Goal: Task Accomplishment & Management: Complete application form

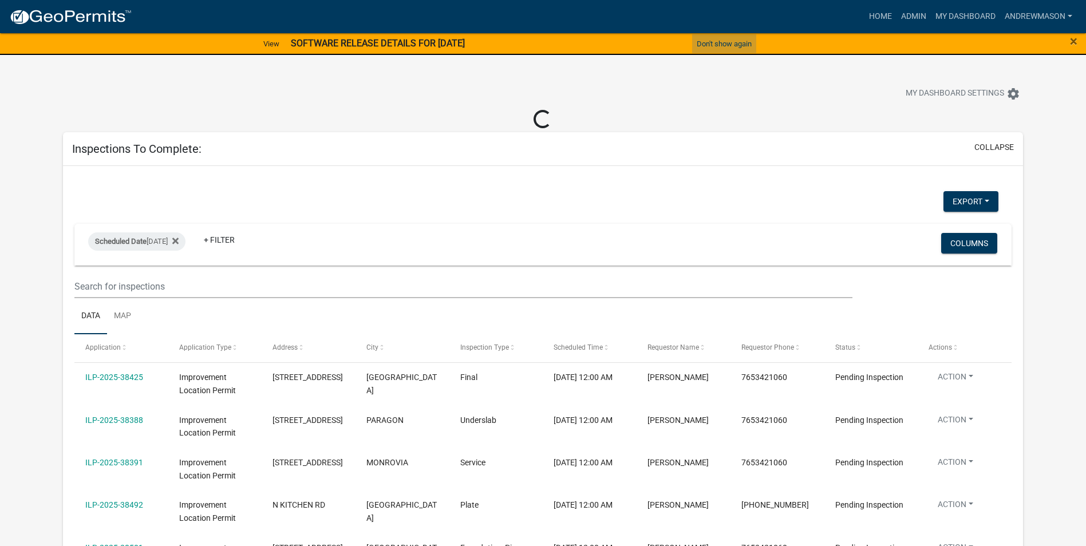
click at [722, 43] on button "Don't show again" at bounding box center [724, 43] width 64 height 19
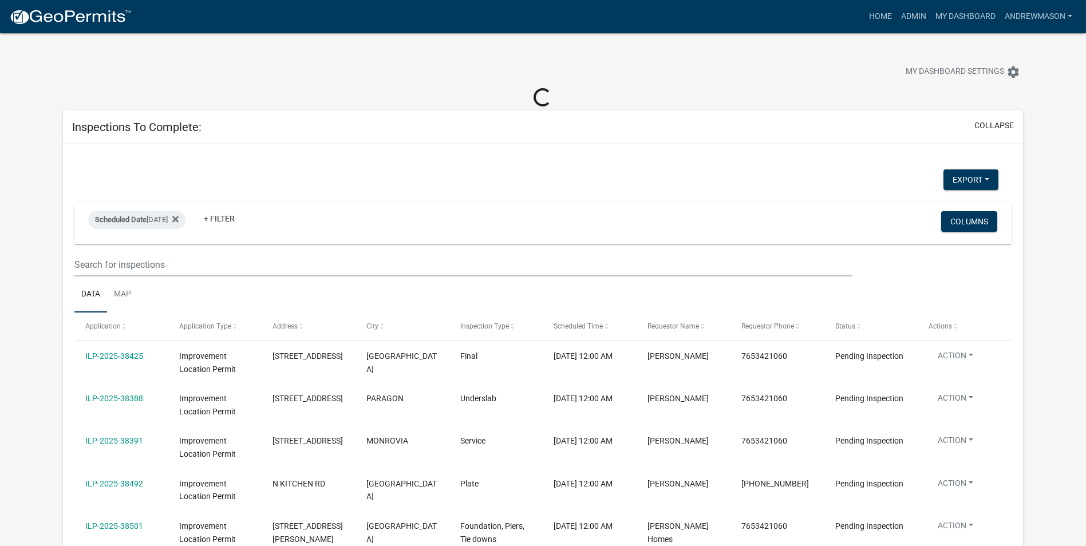
select select "3: 100"
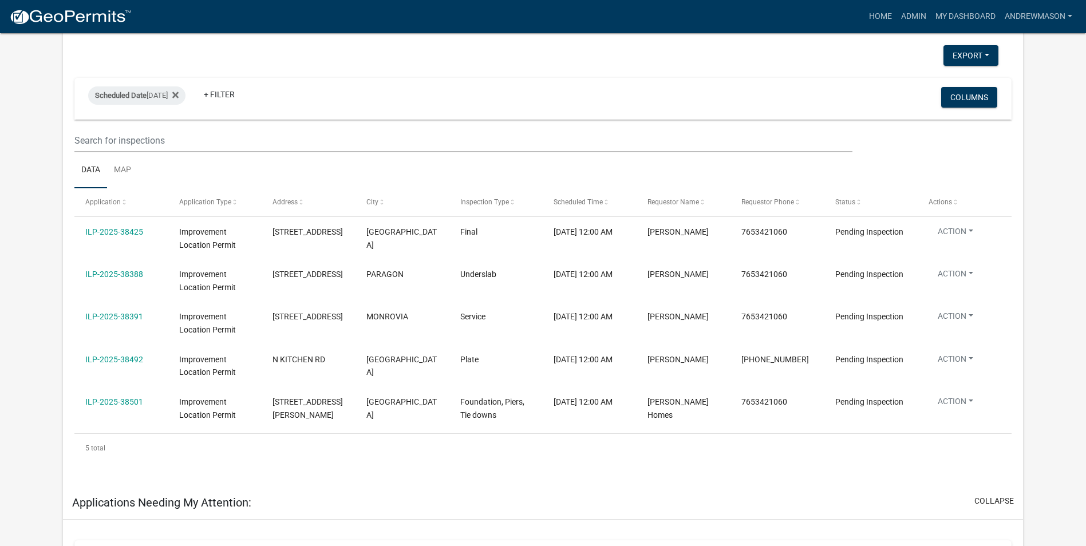
scroll to position [114, 0]
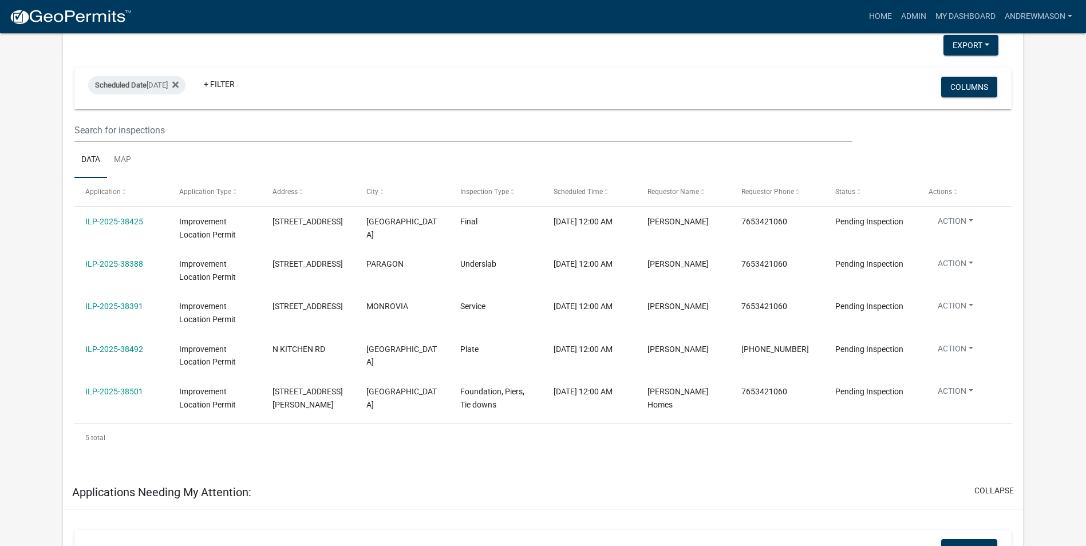
click at [117, 220] on link "ILP-2025-38425" at bounding box center [114, 221] width 58 height 9
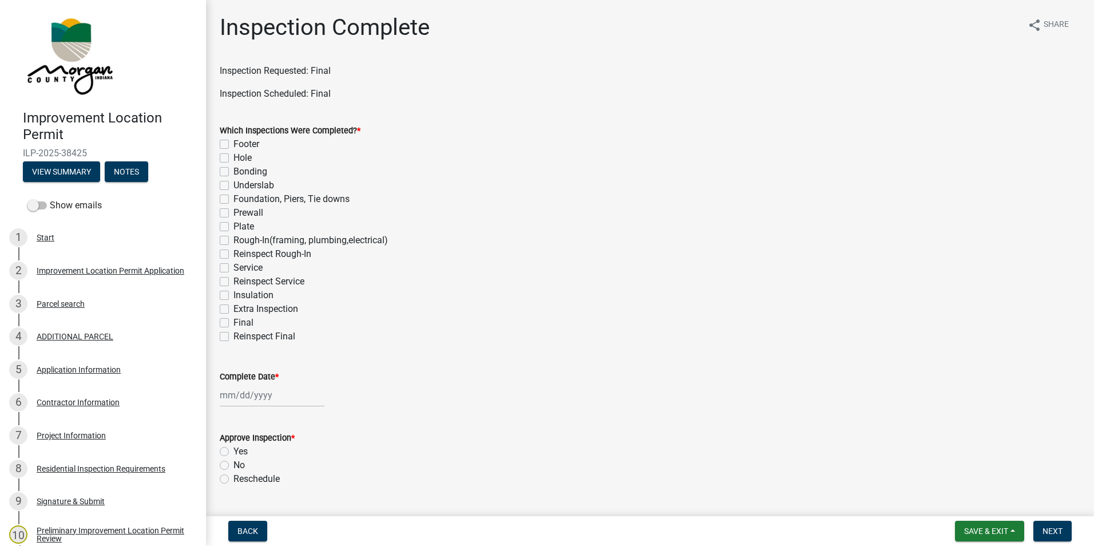
click at [233, 320] on label "Final" at bounding box center [243, 323] width 20 height 14
click at [233, 320] on input "Final" at bounding box center [236, 319] width 7 height 7
checkbox input "true"
checkbox input "false"
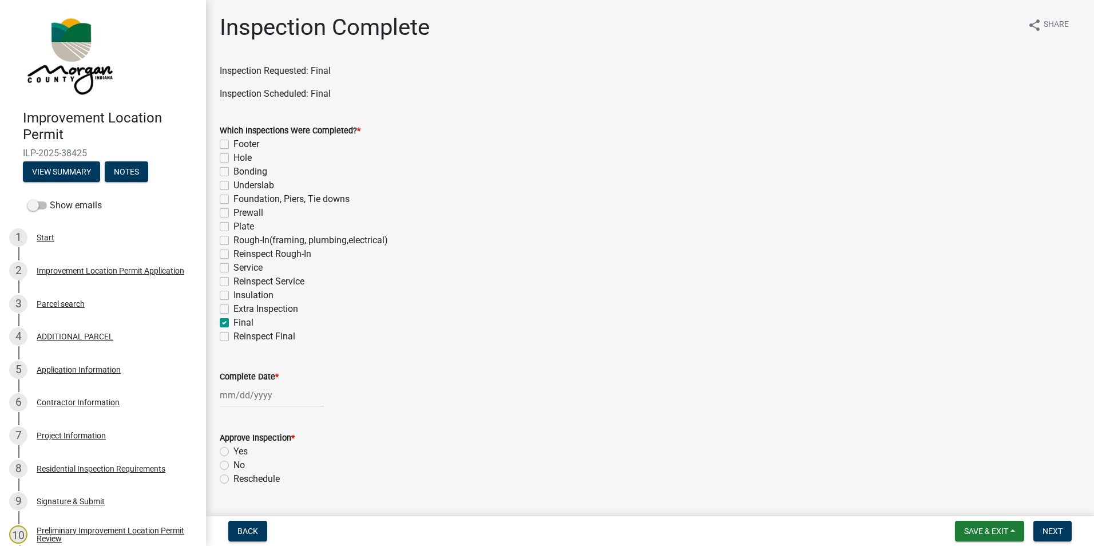
checkbox input "false"
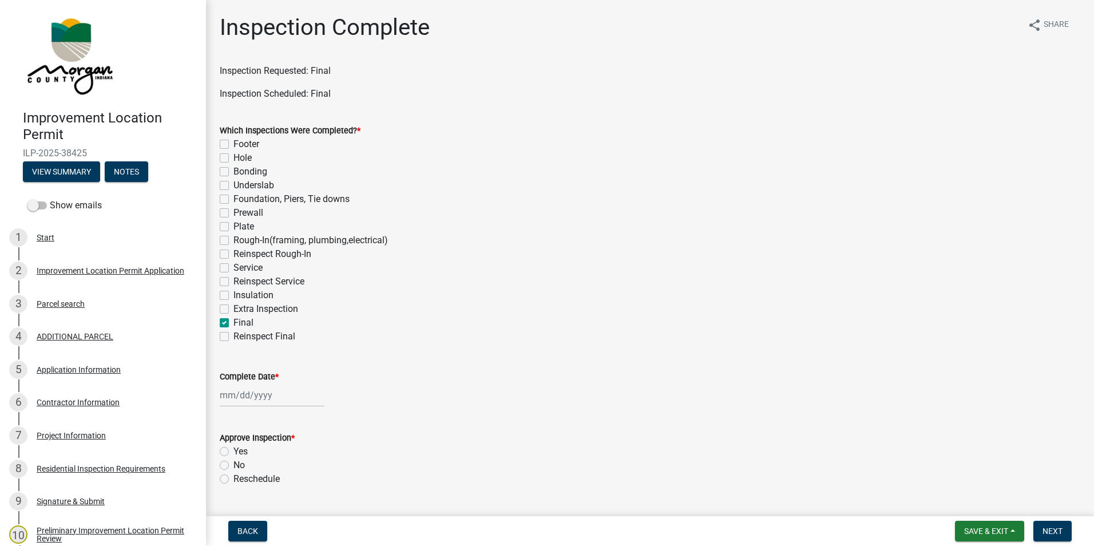
checkbox input "false"
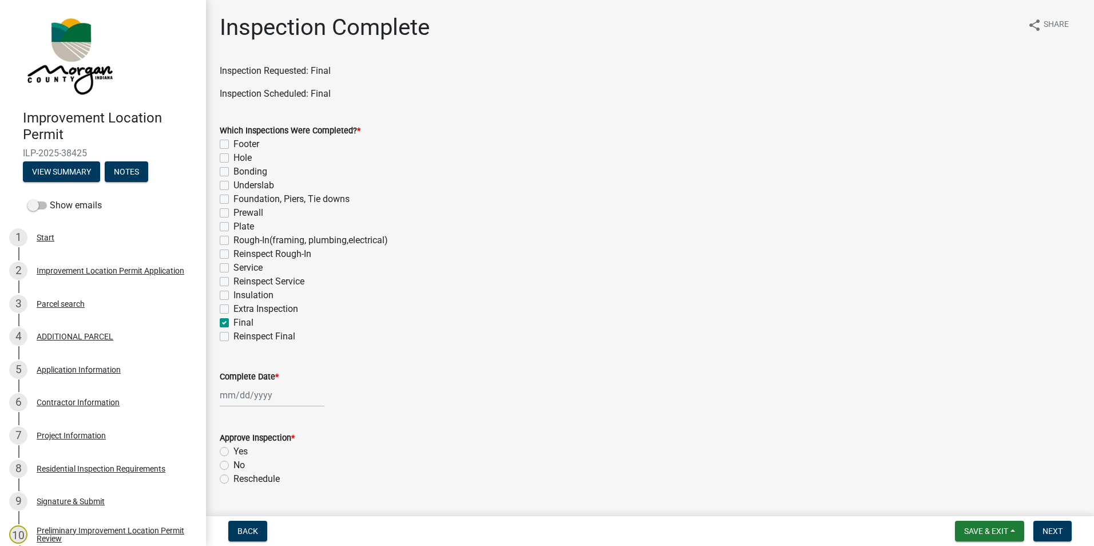
checkbox input "false"
checkbox input "true"
checkbox input "false"
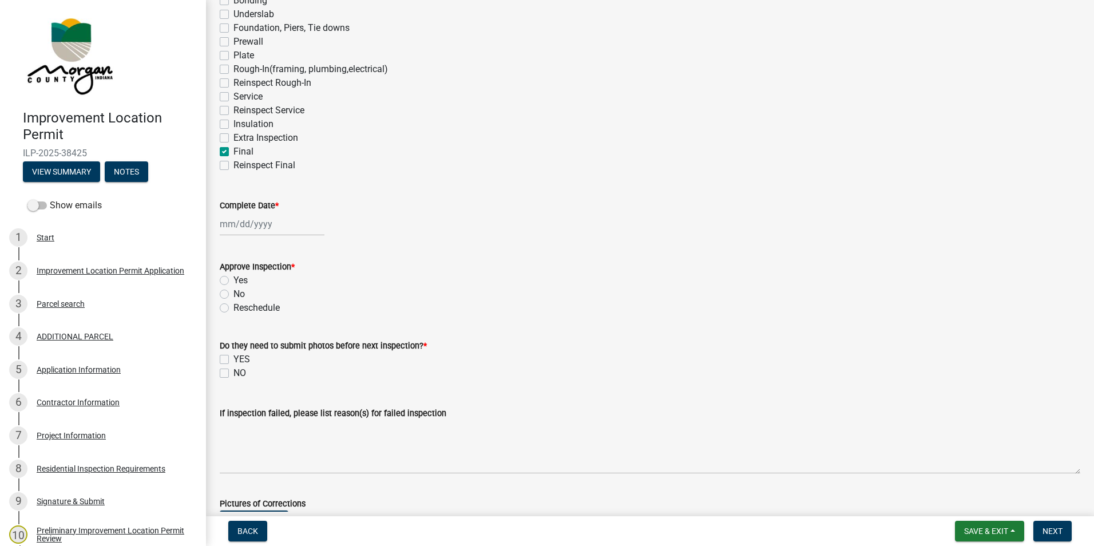
scroll to position [172, 0]
click at [271, 222] on div at bounding box center [272, 223] width 105 height 23
select select "9"
select select "2025"
click at [303, 302] on div "12" at bounding box center [304, 303] width 18 height 18
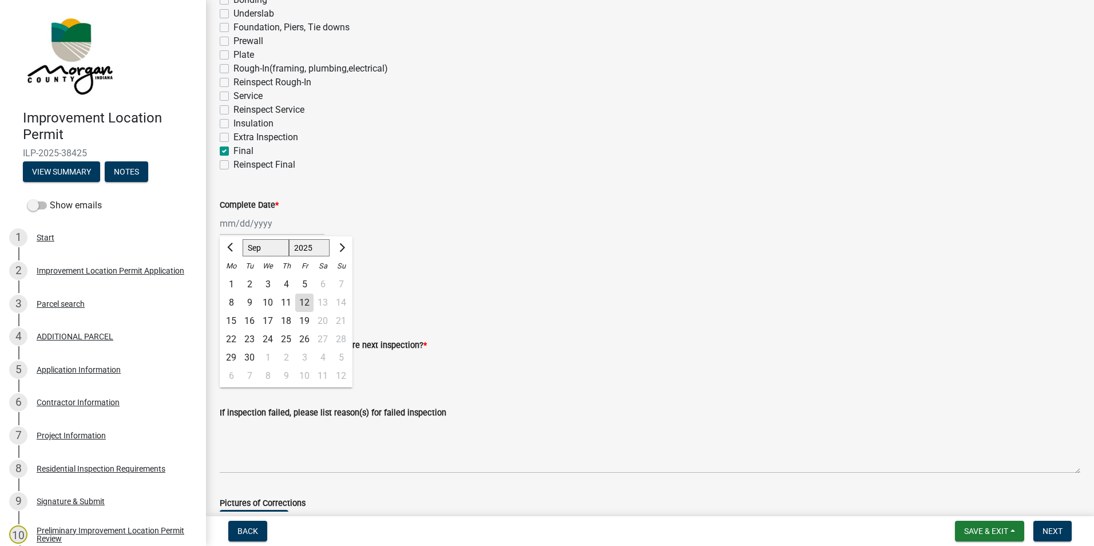
type input "[DATE]"
click at [233, 307] on label "Reschedule" at bounding box center [256, 307] width 46 height 14
click at [233, 307] on input "Reschedule" at bounding box center [236, 303] width 7 height 7
radio input "true"
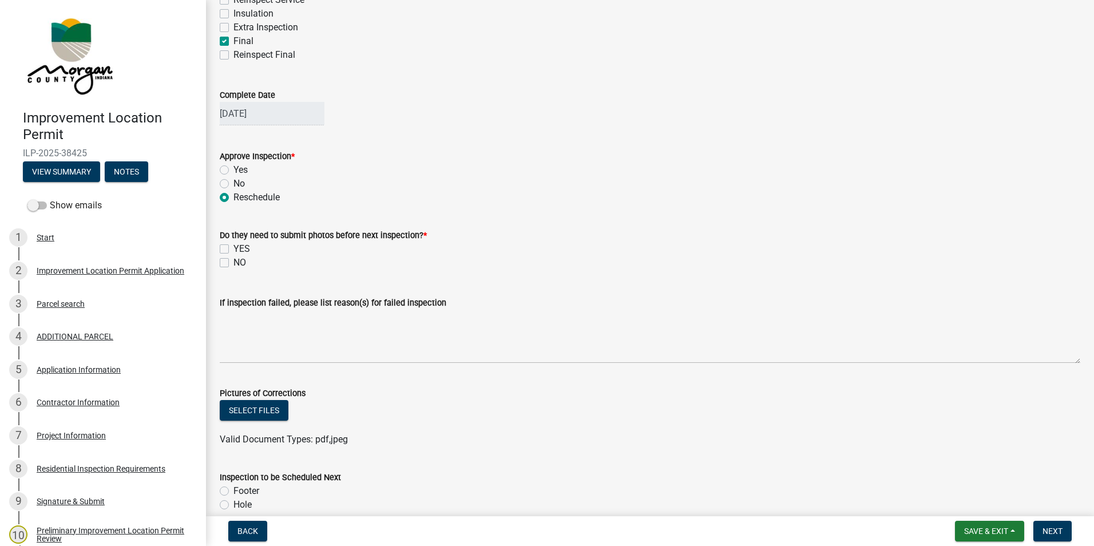
scroll to position [286, 0]
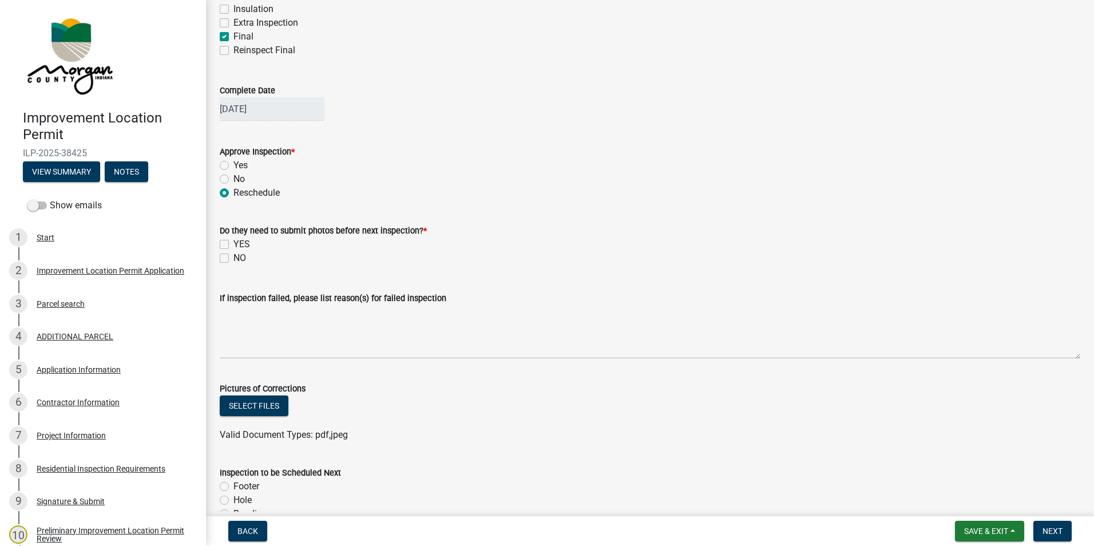
click at [233, 244] on label "YES" at bounding box center [241, 244] width 17 height 14
click at [233, 244] on input "YES" at bounding box center [236, 240] width 7 height 7
checkbox input "true"
checkbox input "false"
click at [233, 165] on label "Yes" at bounding box center [240, 166] width 14 height 14
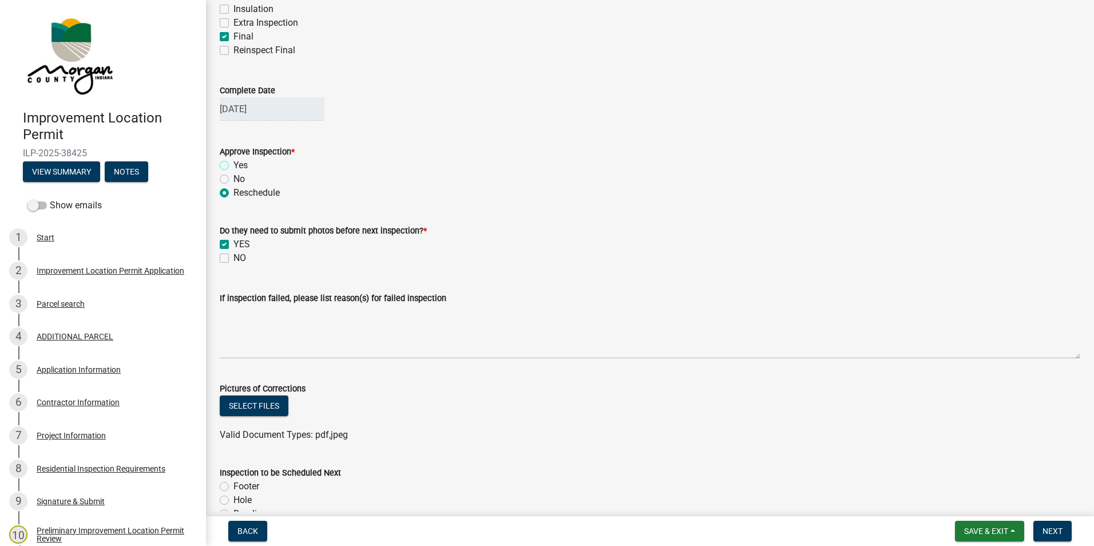
click at [233, 165] on input "Yes" at bounding box center [236, 162] width 7 height 7
radio input "true"
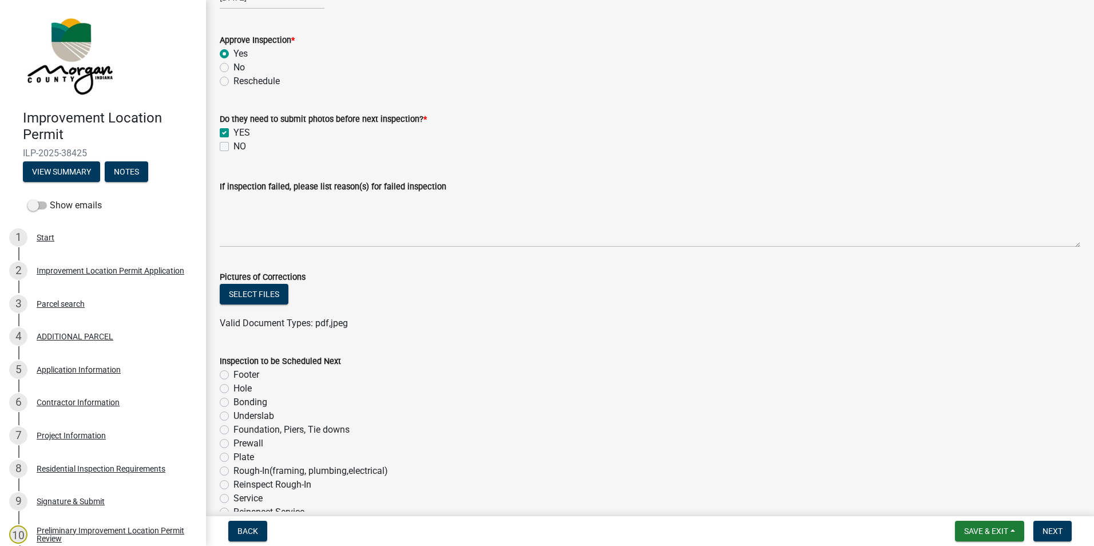
scroll to position [401, 0]
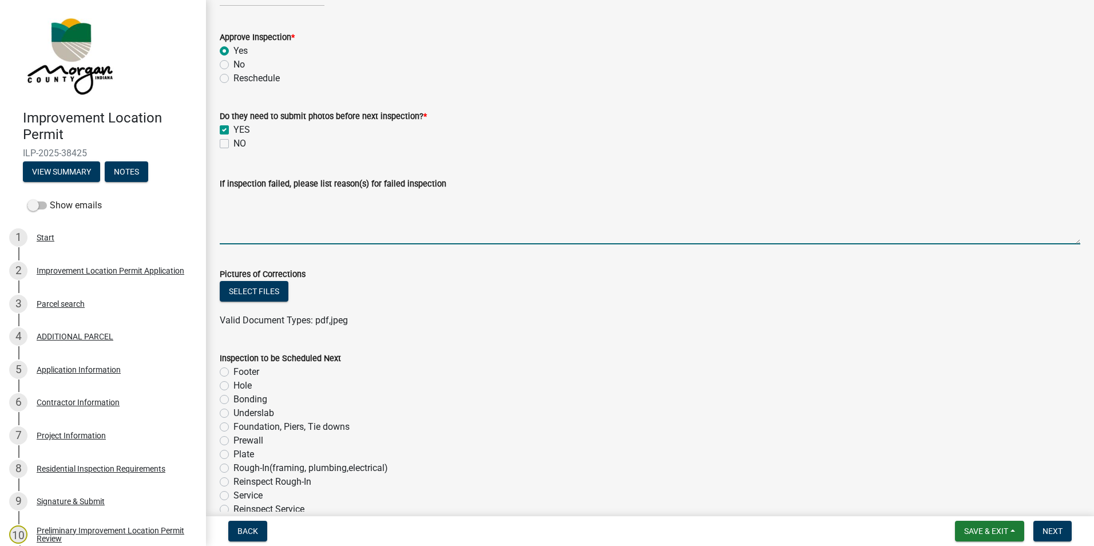
click at [267, 203] on textarea "If inspection failed, please list reason(s) for failed inspection" at bounding box center [650, 218] width 861 height 54
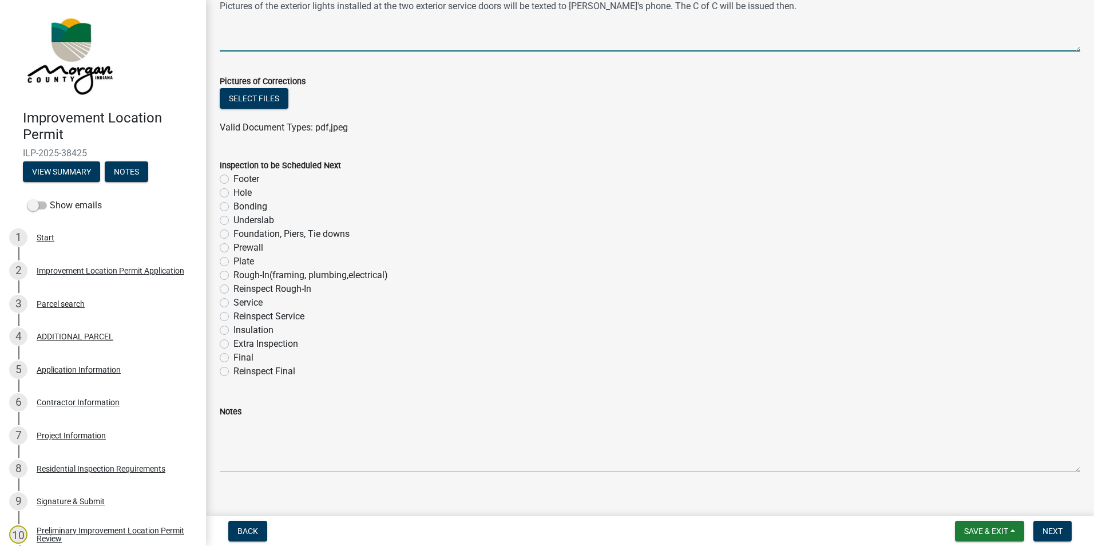
scroll to position [608, 0]
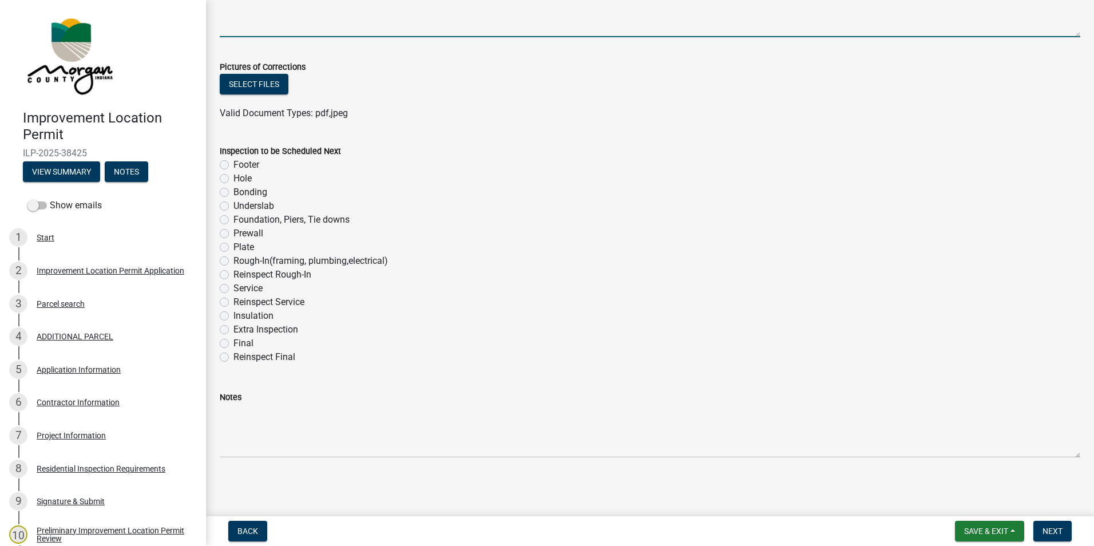
type textarea "Pictures of the exterior lights installed at the two exterior service doors wil…"
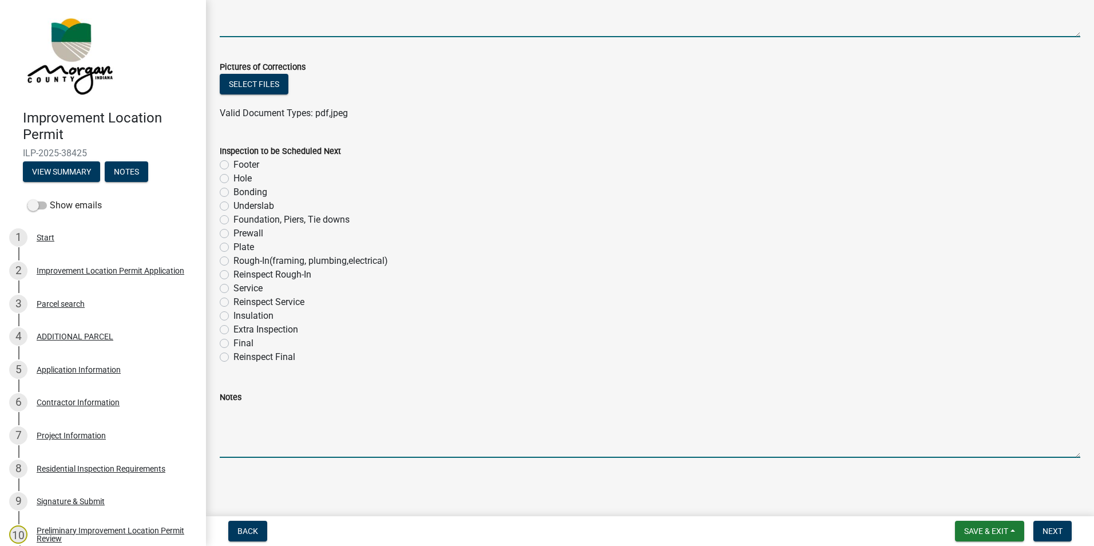
click at [674, 423] on textarea "Notes" at bounding box center [650, 431] width 861 height 54
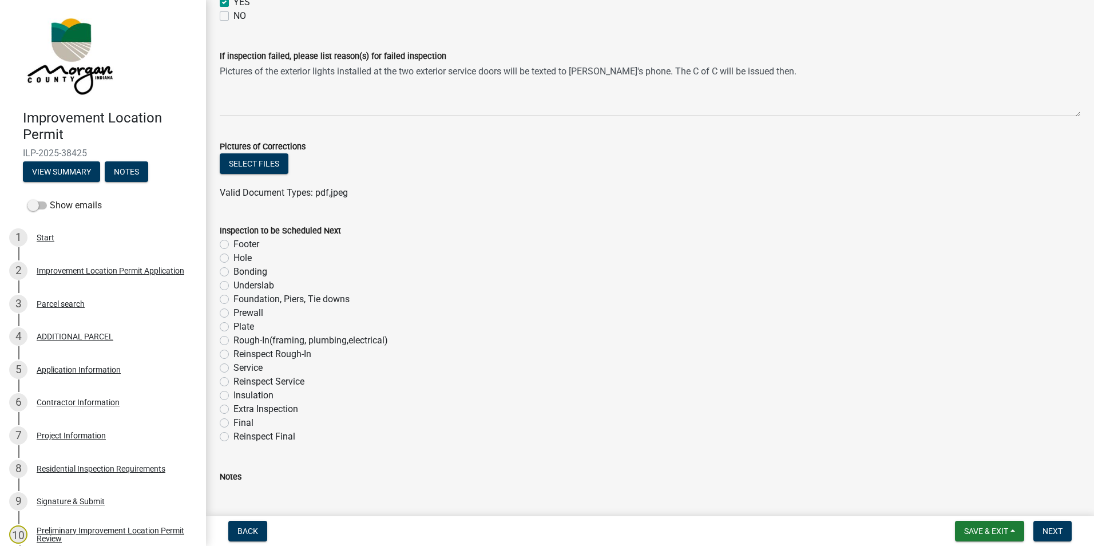
scroll to position [379, 0]
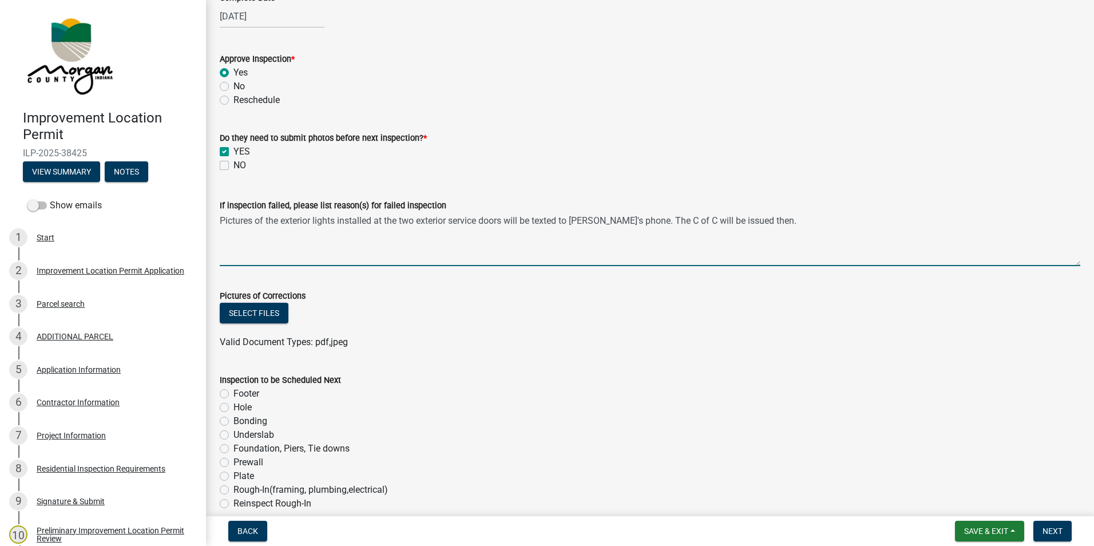
drag, startPoint x: 760, startPoint y: 222, endPoint x: 221, endPoint y: 228, distance: 539.1
click at [221, 228] on textarea "Pictures of the exterior lights installed at the two exterior service doors wil…" at bounding box center [650, 239] width 861 height 54
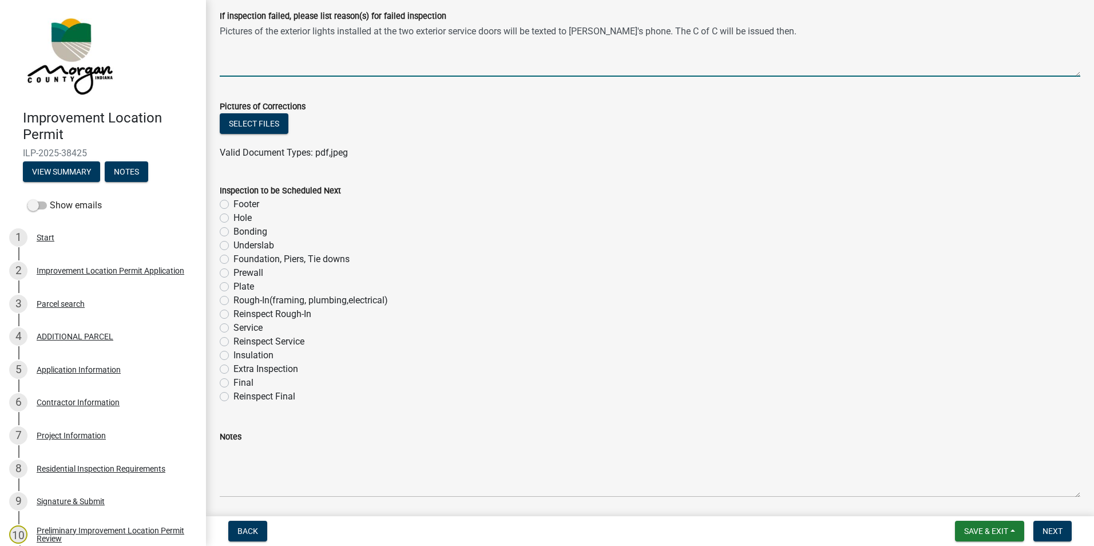
scroll to position [608, 0]
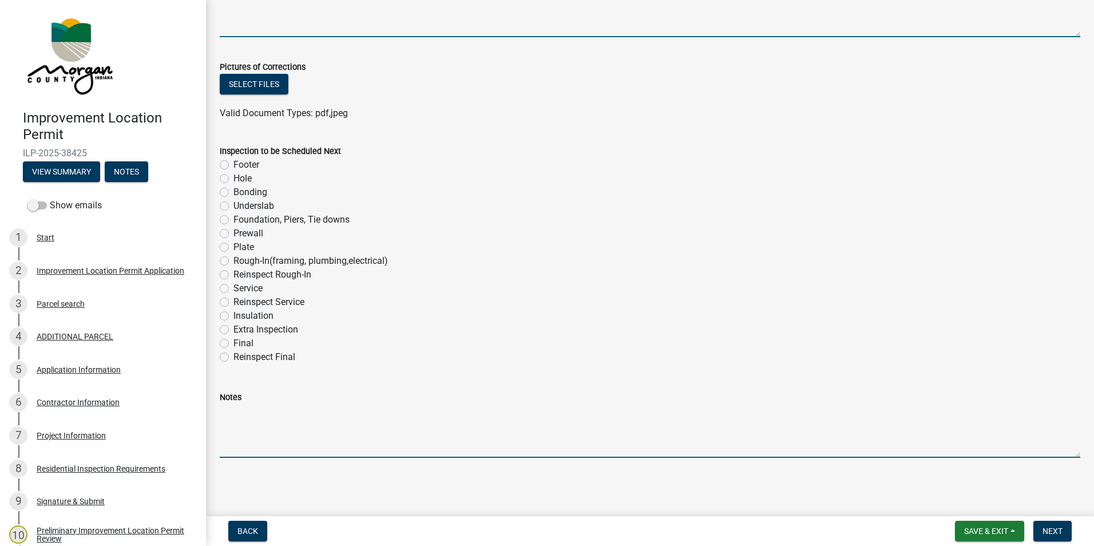
click at [241, 424] on textarea "Notes" at bounding box center [650, 431] width 861 height 54
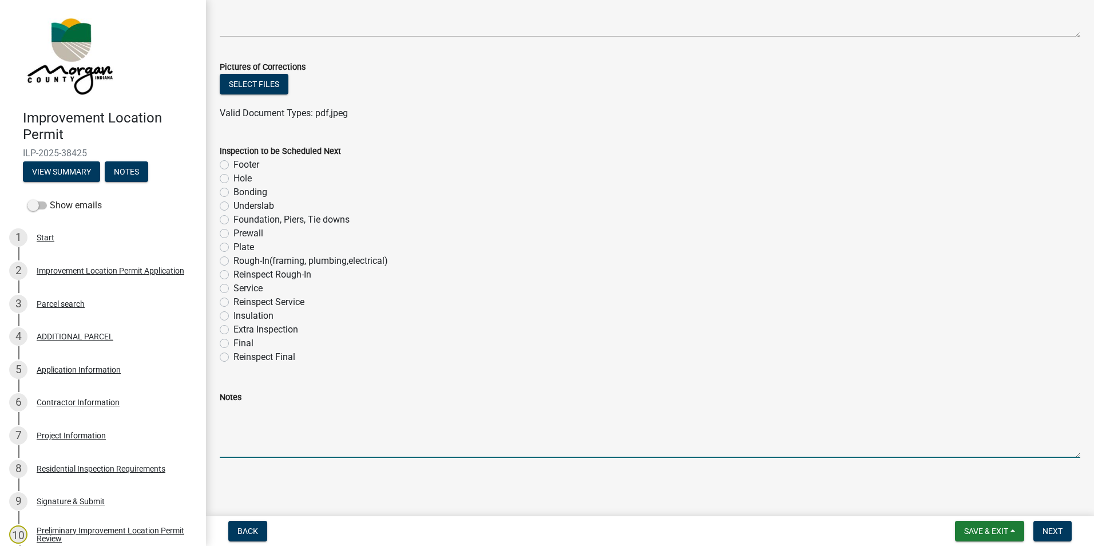
paste textarea "Pictures of the exterior lights installed at the two exterior service doors wil…"
type textarea "Pictures of the exterior lights installed at the two exterior service doors wil…"
click at [1048, 528] on span "Next" at bounding box center [1053, 530] width 20 height 9
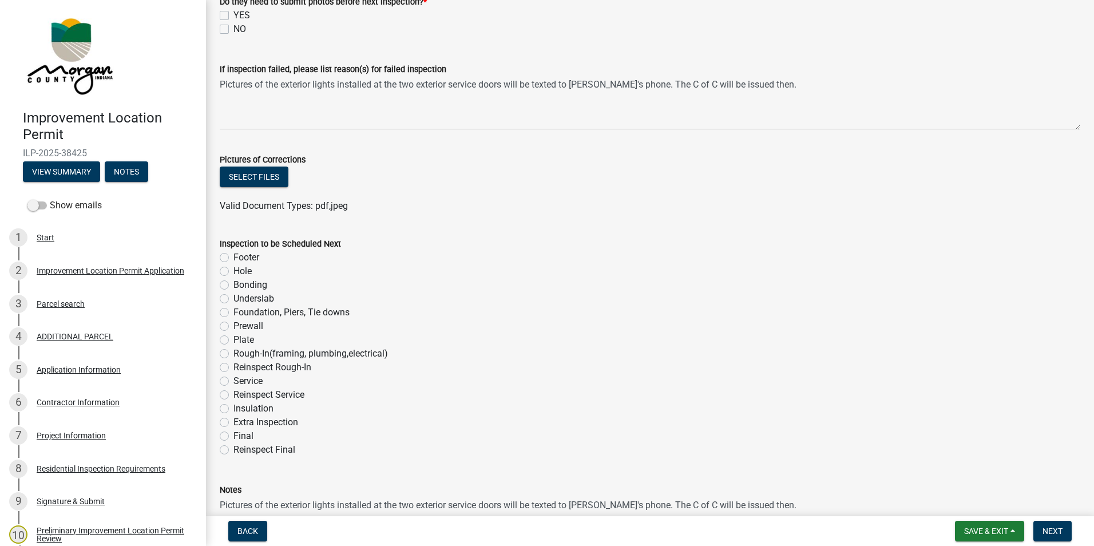
scroll to position [57, 0]
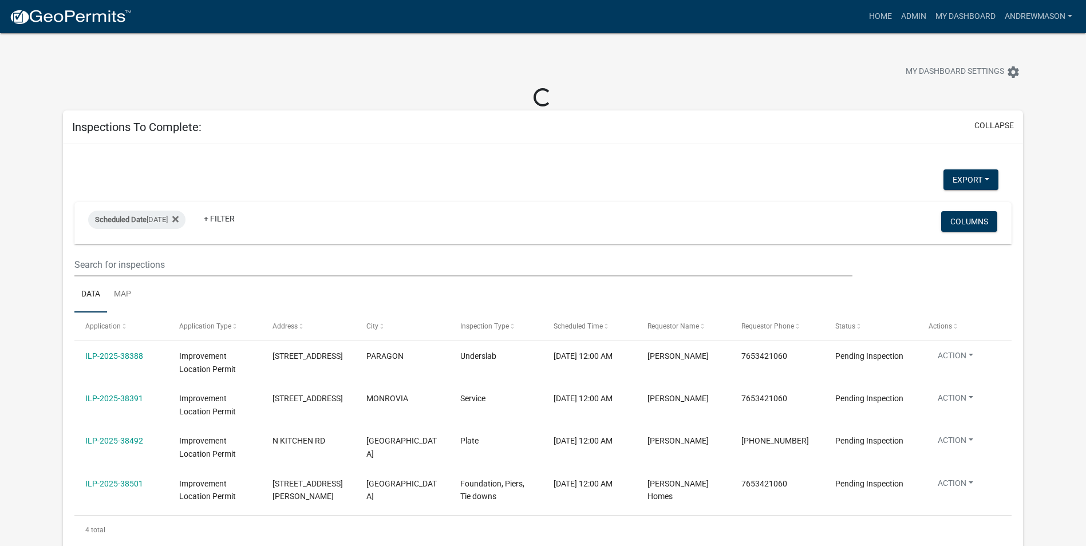
select select "3: 100"
